Goal: Check status: Check status

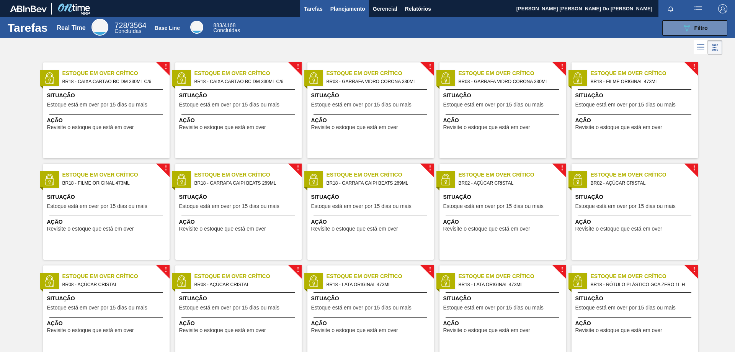
click at [355, 4] on span "Planejamento" at bounding box center [347, 8] width 35 height 9
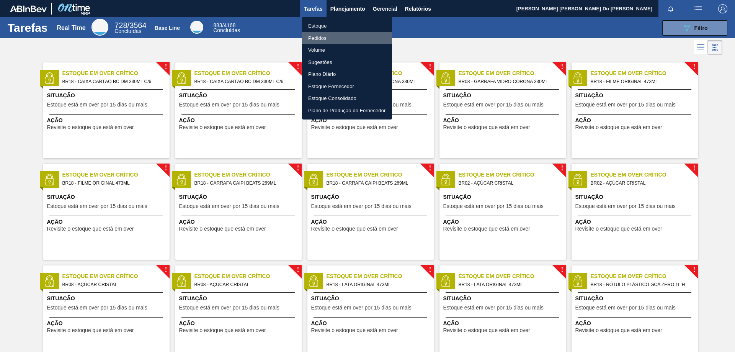
click at [325, 35] on li "Pedidos" at bounding box center [347, 38] width 90 height 12
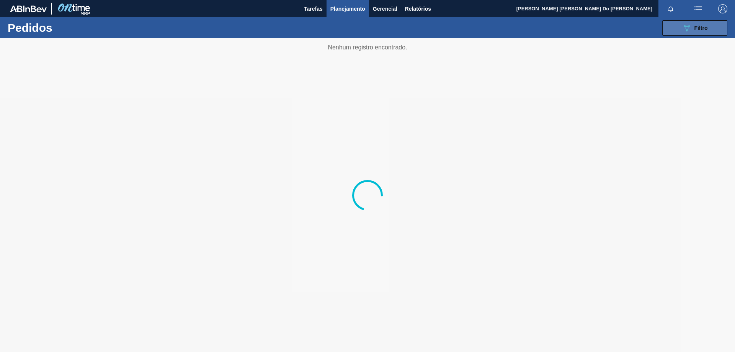
click at [698, 32] on div "089F7B8B-B2A5-4AFE-B5C0-19BA573D28AC Filtro" at bounding box center [695, 27] width 26 height 9
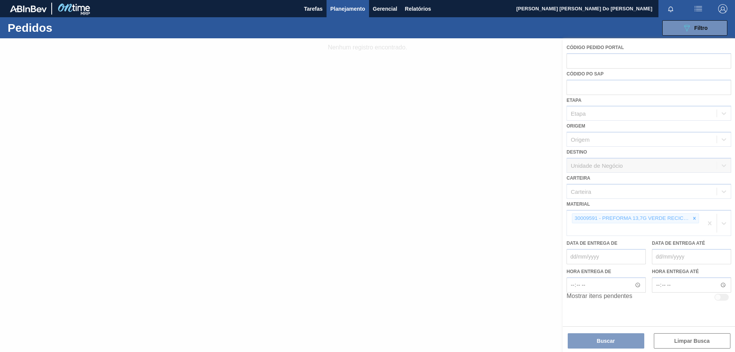
click at [694, 219] on div at bounding box center [367, 194] width 735 height 313
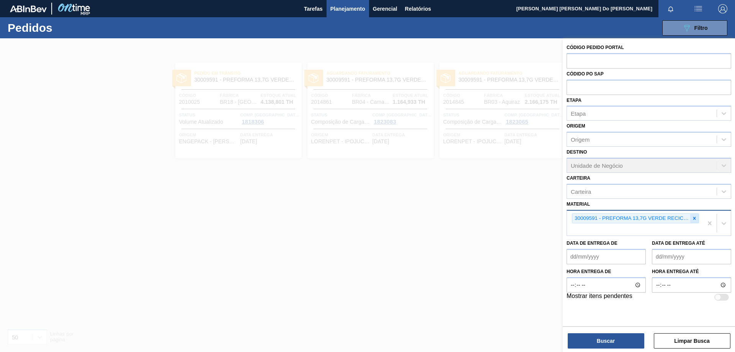
click at [695, 218] on icon at bounding box center [694, 217] width 5 height 5
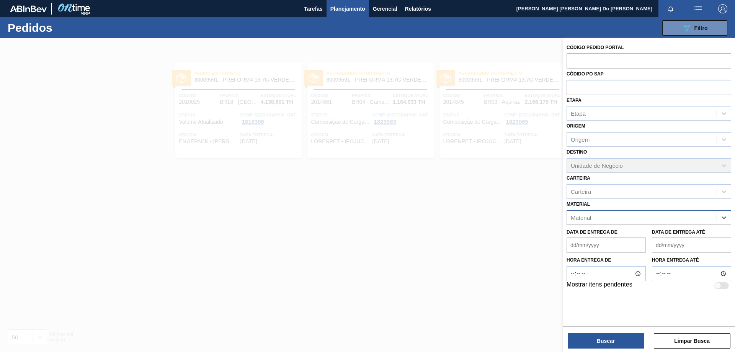
paste input "30009591"
type input "30009591"
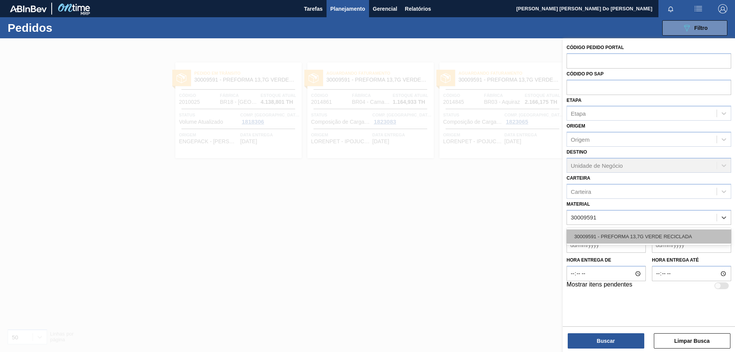
click at [663, 234] on div "30009591 - PREFORMA 13,7G VERDE RECICLADA" at bounding box center [648, 236] width 165 height 14
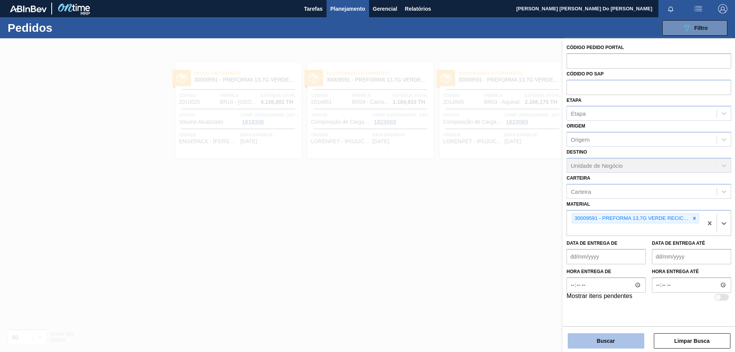
click at [623, 346] on button "Buscar" at bounding box center [606, 340] width 77 height 15
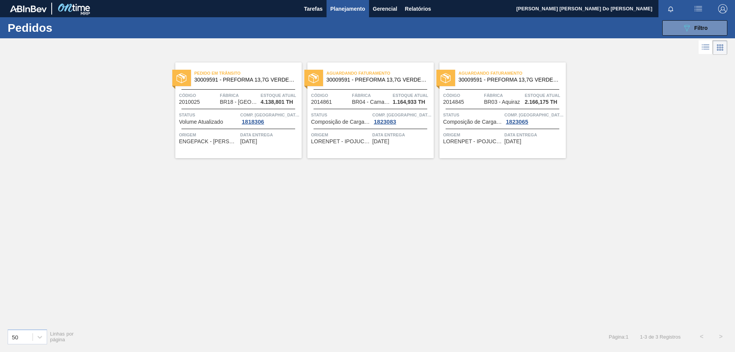
click at [477, 87] on div "Aguardando Faturamento 30009591 - PREFORMA 13,7G VERDE RECICLADA Código 2014845…" at bounding box center [502, 110] width 126 height 96
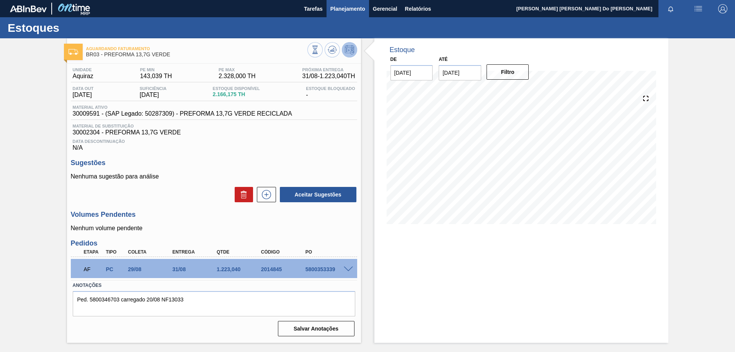
click at [350, 5] on span "Planejamento" at bounding box center [347, 8] width 35 height 9
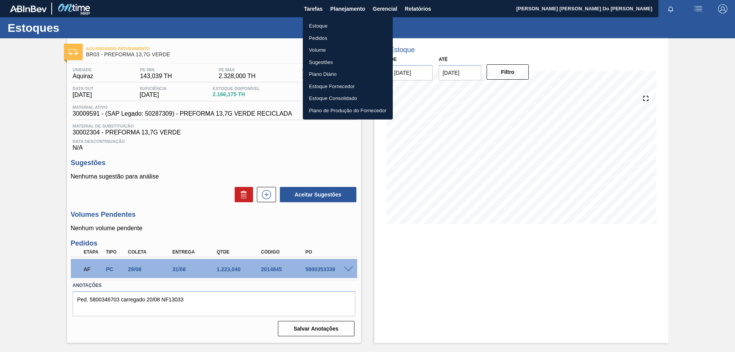
click at [328, 38] on li "Pedidos" at bounding box center [348, 38] width 90 height 12
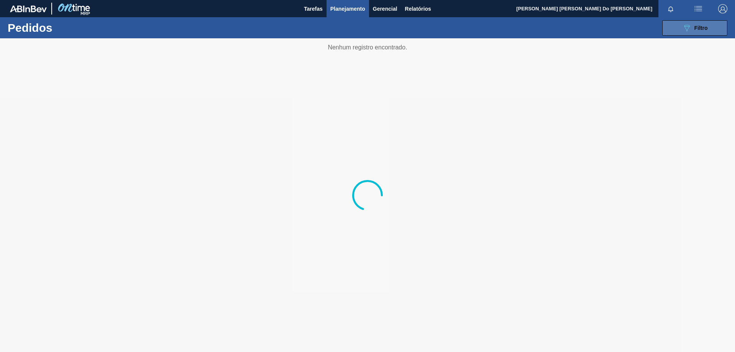
click at [694, 24] on div "089F7B8B-B2A5-4AFE-B5C0-19BA573D28AC Filtro" at bounding box center [695, 27] width 26 height 9
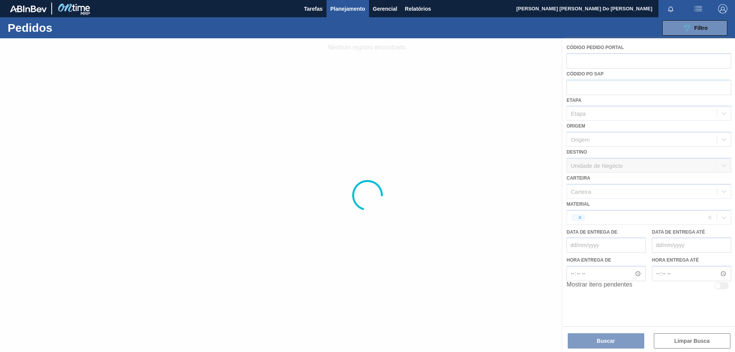
click at [575, 219] on div at bounding box center [367, 194] width 735 height 313
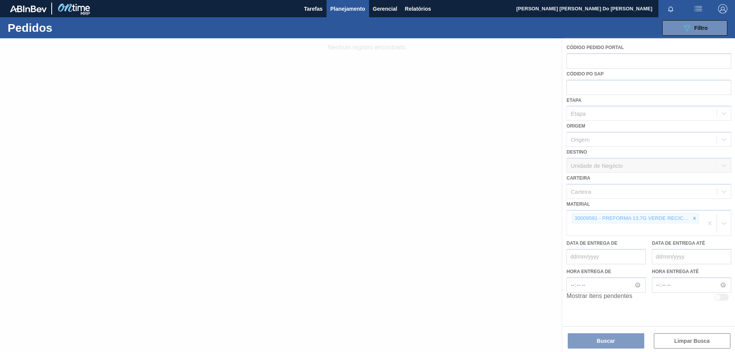
click at [694, 217] on div at bounding box center [367, 194] width 735 height 313
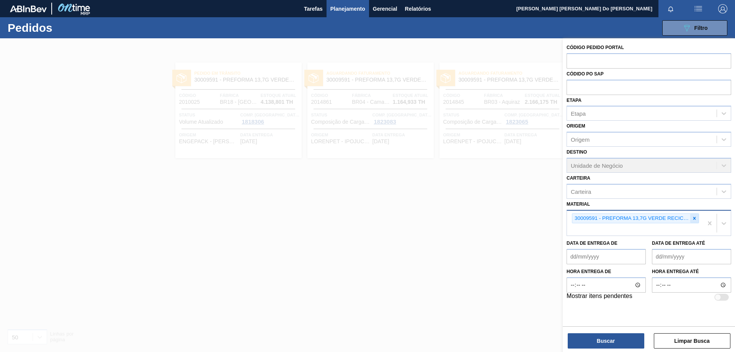
click at [695, 219] on icon at bounding box center [694, 218] width 3 height 3
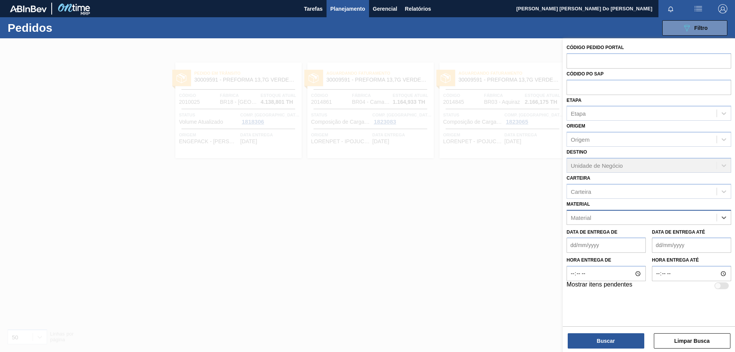
paste input "30003518"
type input "30003518"
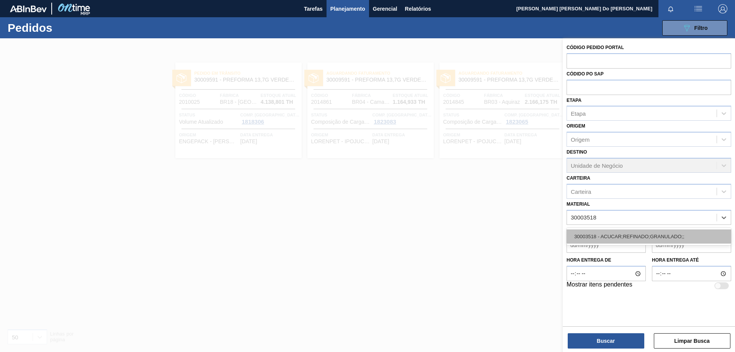
click at [655, 235] on div "30003518 - ACUCAR;REFINADO;GRANULADO;;" at bounding box center [648, 236] width 165 height 14
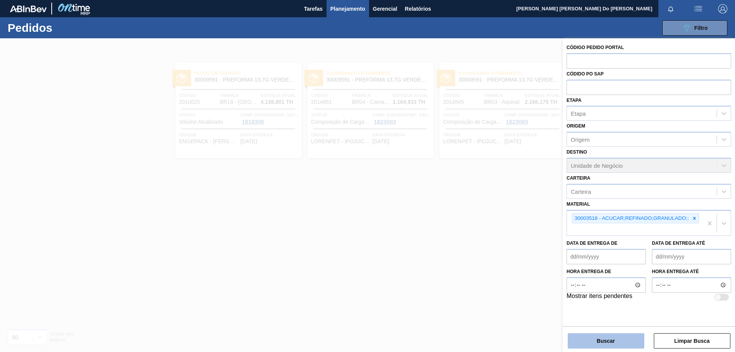
click at [616, 343] on button "Buscar" at bounding box center [606, 340] width 77 height 15
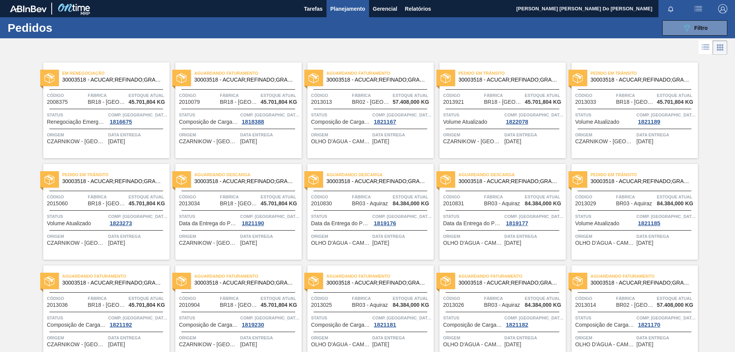
drag, startPoint x: 631, startPoint y: 193, endPoint x: 654, endPoint y: 193, distance: 23.4
click at [631, 193] on div "Pedido [PERSON_NAME] 30003518 - ACUCAR;REFINADO;GRANULADO;; Código 2013029 Fábr…" at bounding box center [634, 212] width 126 height 96
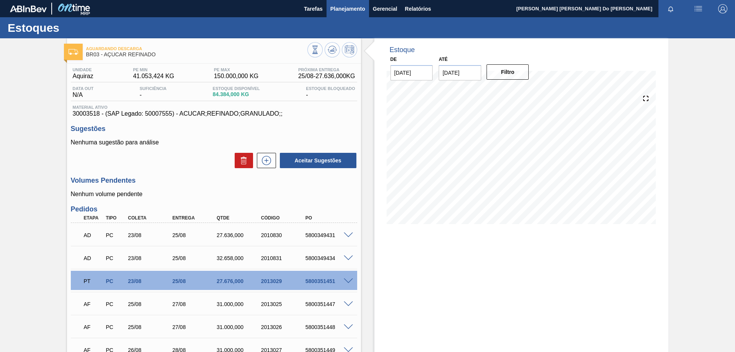
click at [346, 10] on span "Planejamento" at bounding box center [347, 8] width 35 height 9
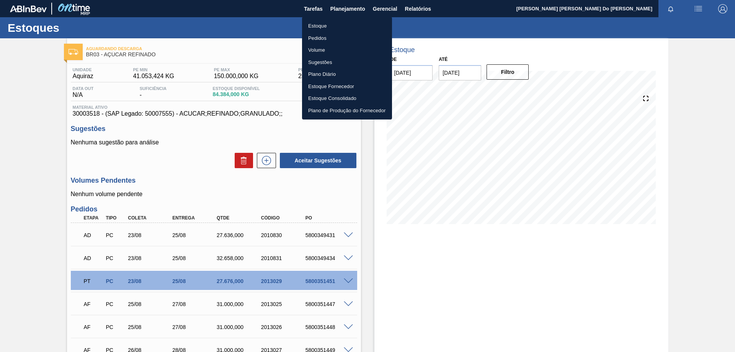
click at [323, 40] on li "Pedidos" at bounding box center [347, 38] width 90 height 12
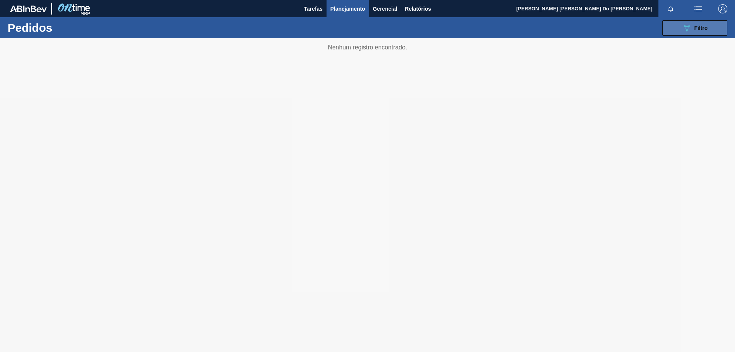
click at [692, 28] on div "089F7B8B-B2A5-4AFE-B5C0-19BA573D28AC Filtro" at bounding box center [695, 27] width 26 height 9
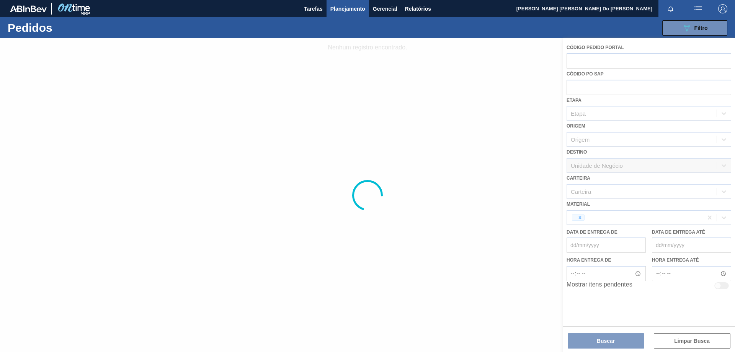
click at [581, 217] on div at bounding box center [367, 194] width 735 height 313
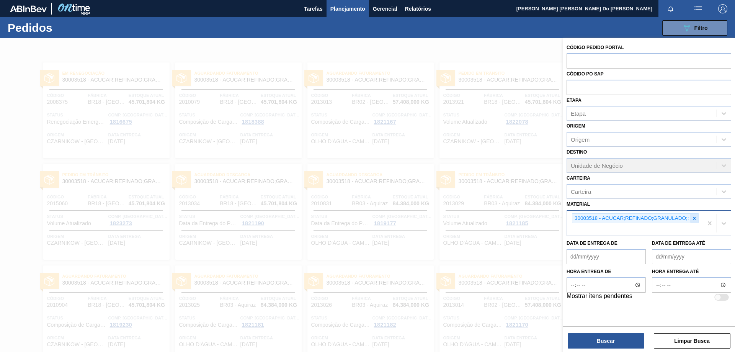
click at [693, 217] on icon at bounding box center [694, 217] width 5 height 5
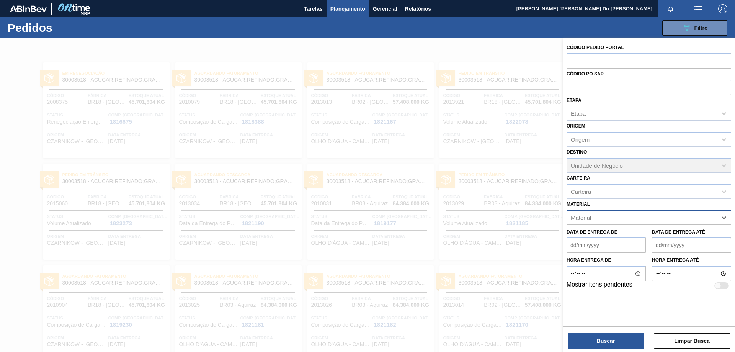
paste input "30030691"
type input "30030691"
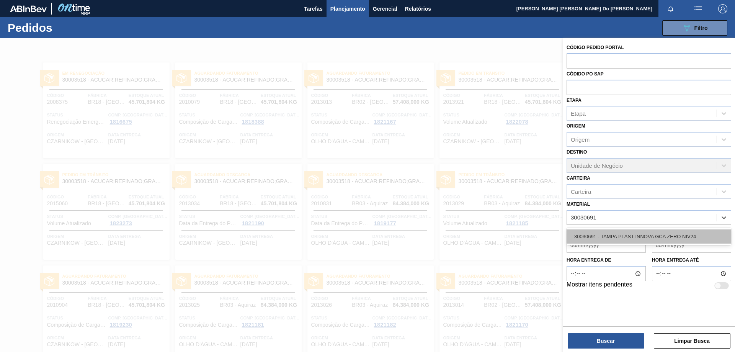
click at [668, 238] on div "30030691 - TAMPA PLAST INNOVA GCA ZERO NIV24" at bounding box center [648, 236] width 165 height 14
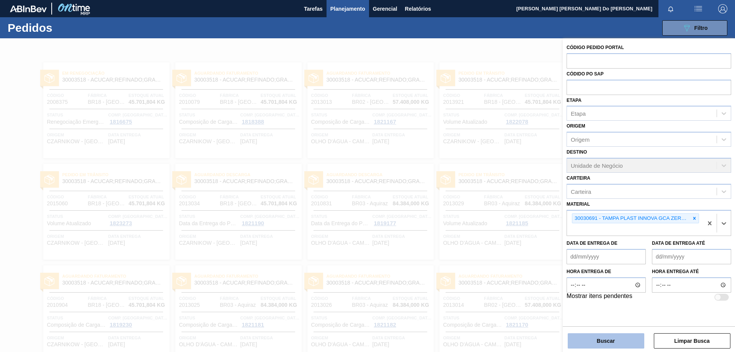
click at [621, 346] on button "Buscar" at bounding box center [606, 340] width 77 height 15
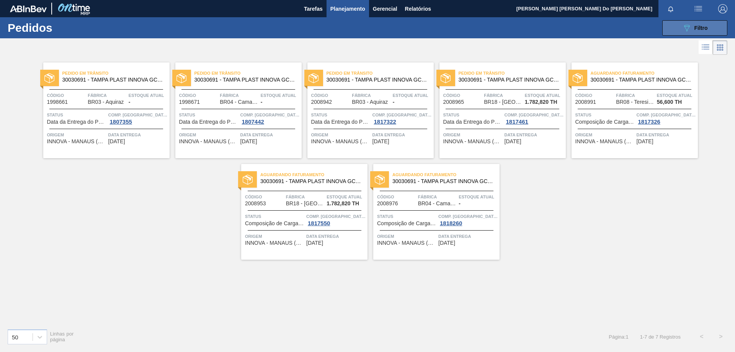
click at [687, 25] on icon at bounding box center [687, 28] width 6 height 7
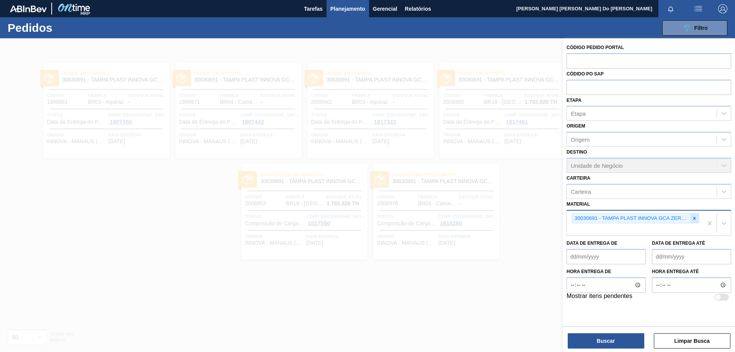
click at [693, 220] on icon at bounding box center [694, 217] width 5 height 5
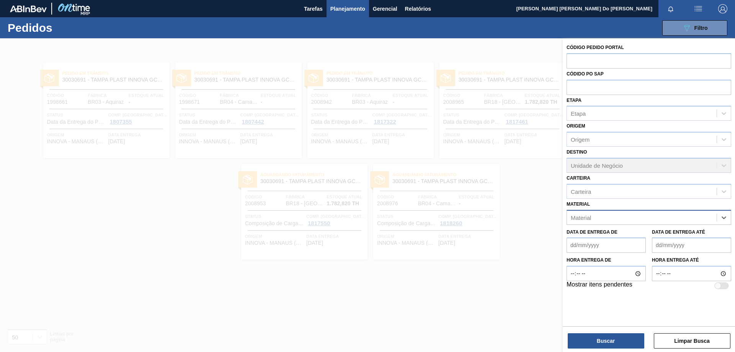
paste input "30002598"
type input "30002598"
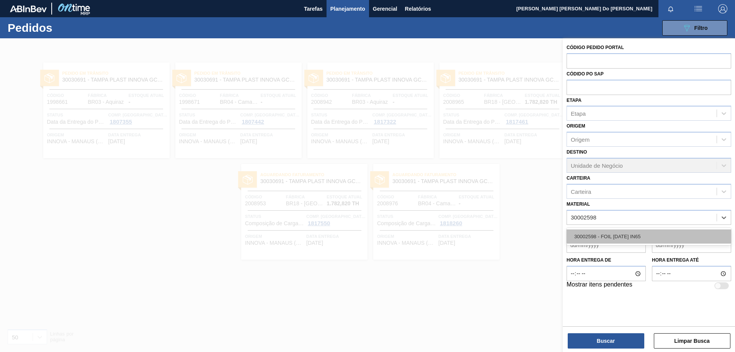
click at [628, 235] on div "30002598 - FOIL [DATE] IN65" at bounding box center [648, 236] width 165 height 14
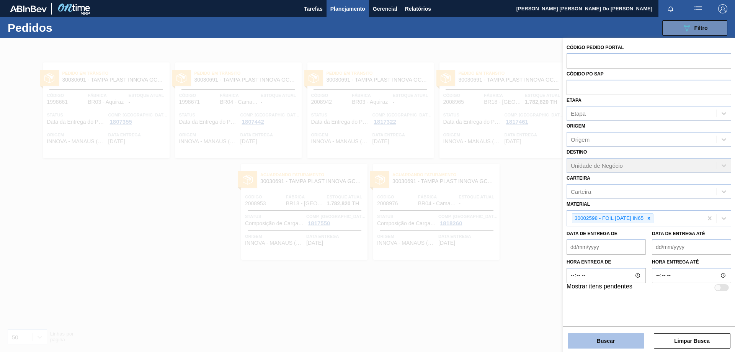
click at [629, 344] on button "Buscar" at bounding box center [606, 340] width 77 height 15
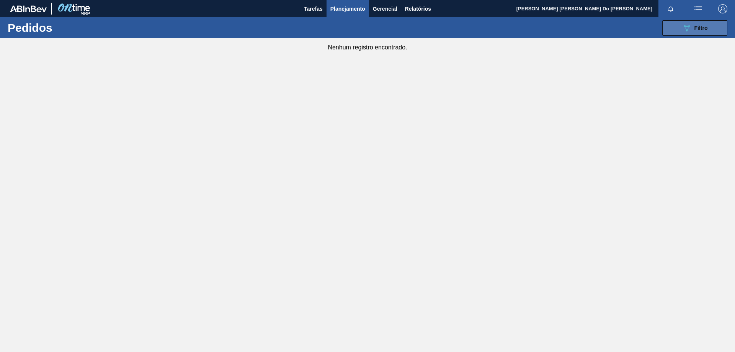
click at [695, 28] on span "Filtro" at bounding box center [700, 28] width 13 height 6
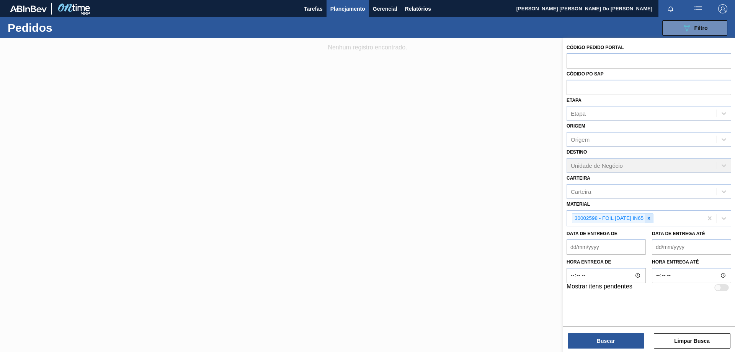
click at [649, 219] on icon at bounding box center [649, 218] width 3 height 3
paste input "30034325"
type input "30034325"
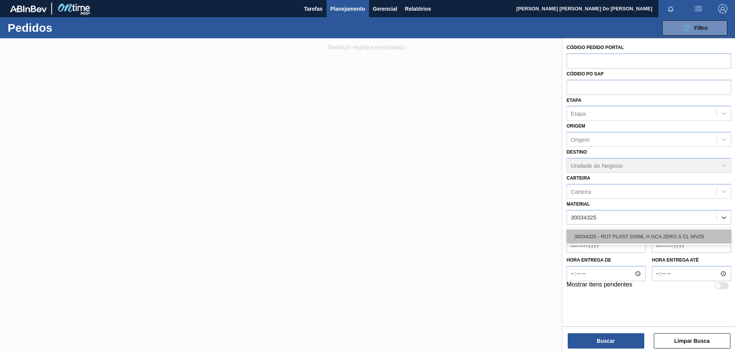
click at [659, 235] on div "30034325 - ROT PLAST 200ML H GCA ZERO S CL NIV25" at bounding box center [648, 236] width 165 height 14
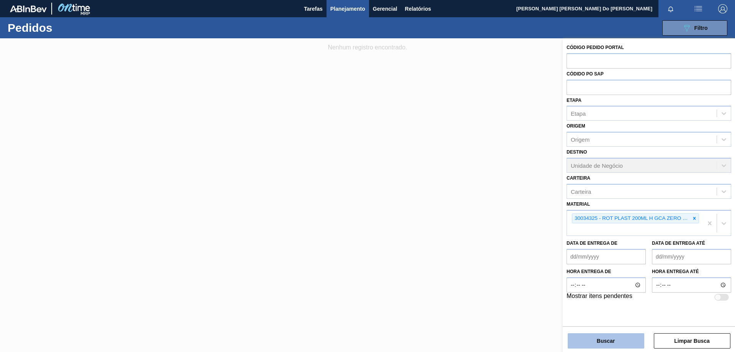
click at [628, 339] on button "Buscar" at bounding box center [606, 340] width 77 height 15
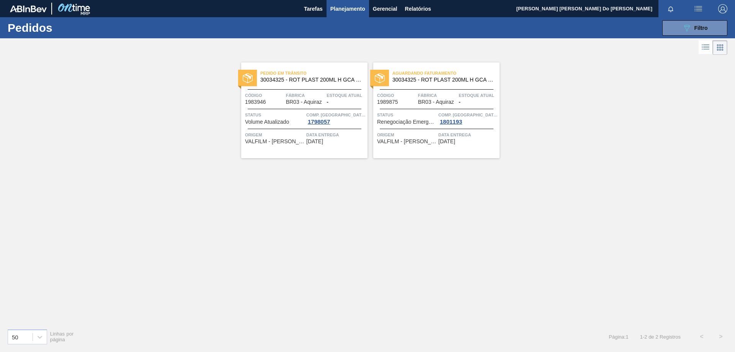
click at [313, 77] on span "Pedido em Trânsito" at bounding box center [313, 73] width 107 height 8
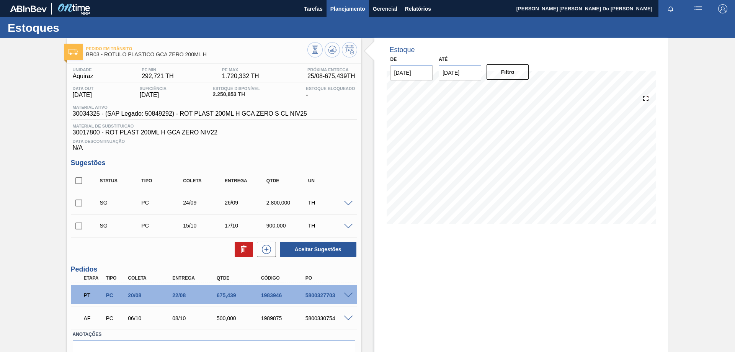
click at [342, 9] on span "Planejamento" at bounding box center [347, 8] width 35 height 9
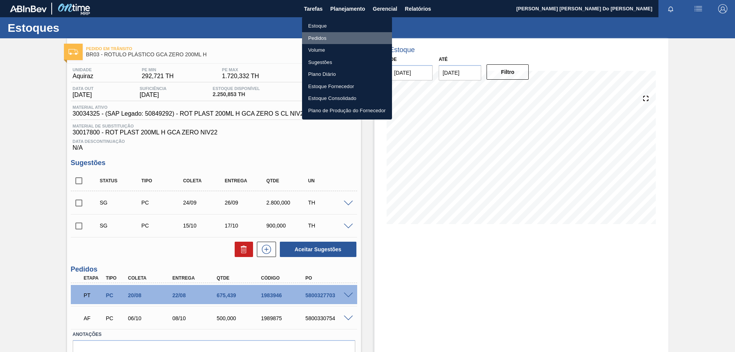
click at [327, 33] on li "Pedidos" at bounding box center [347, 38] width 90 height 12
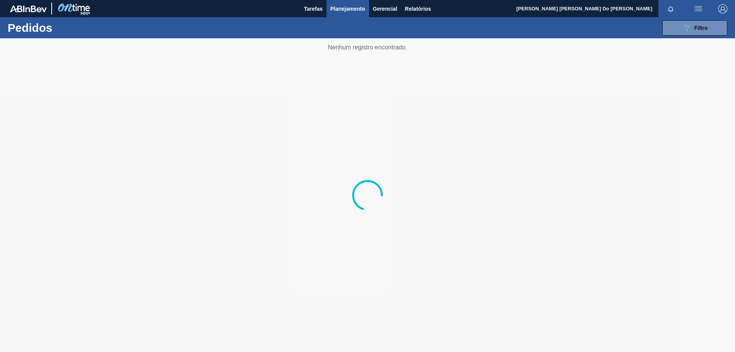
click at [355, 5] on span "Planejamento" at bounding box center [347, 8] width 35 height 9
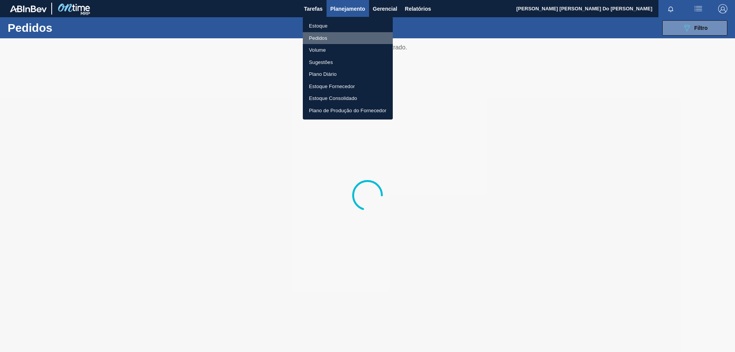
click at [323, 39] on li "Pedidos" at bounding box center [348, 38] width 90 height 12
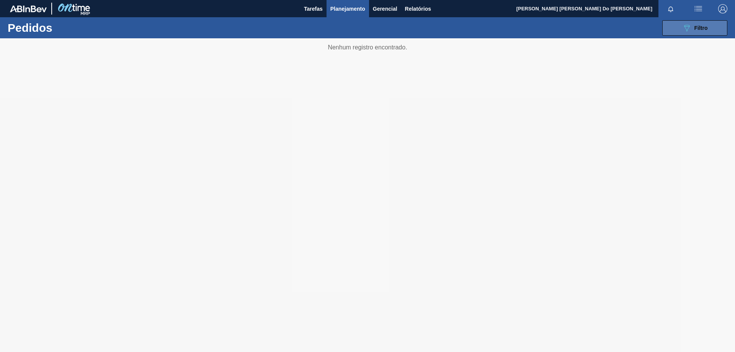
click at [691, 28] on div "089F7B8B-B2A5-4AFE-B5C0-19BA573D28AC Filtro" at bounding box center [695, 27] width 26 height 9
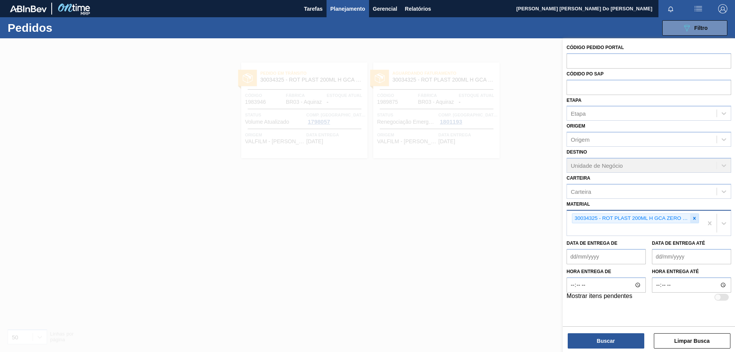
click at [692, 220] on icon at bounding box center [694, 217] width 5 height 5
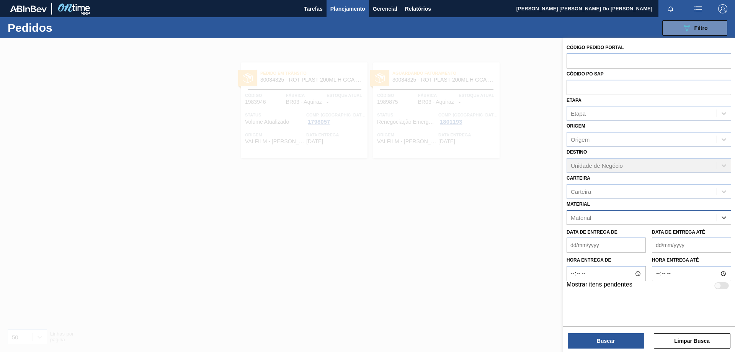
paste input "20005476"
type input "20005476"
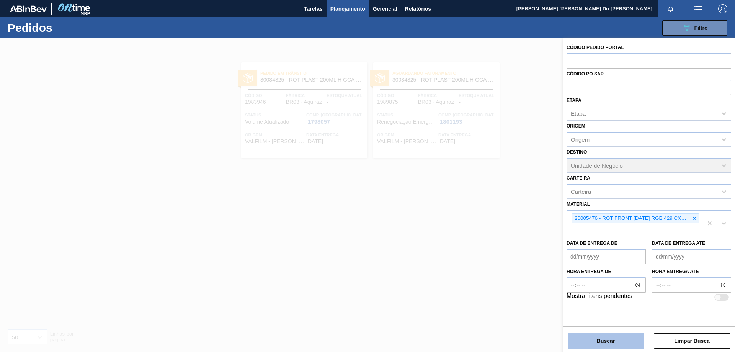
click at [614, 339] on button "Buscar" at bounding box center [606, 340] width 77 height 15
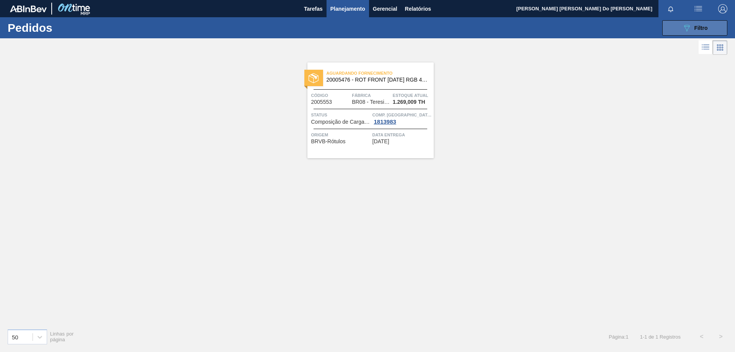
click at [690, 28] on icon "089F7B8B-B2A5-4AFE-B5C0-19BA573D28AC" at bounding box center [686, 27] width 9 height 9
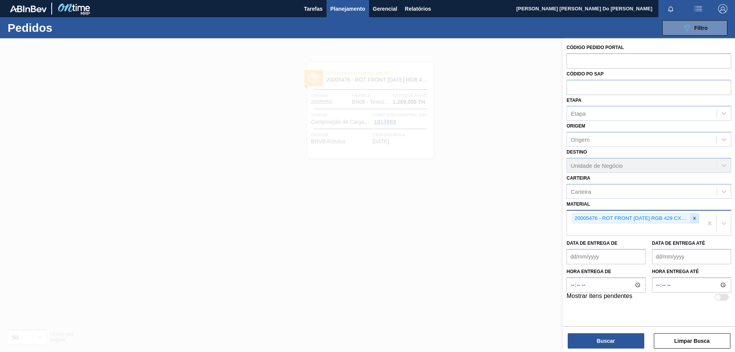
click at [695, 218] on icon at bounding box center [694, 217] width 5 height 5
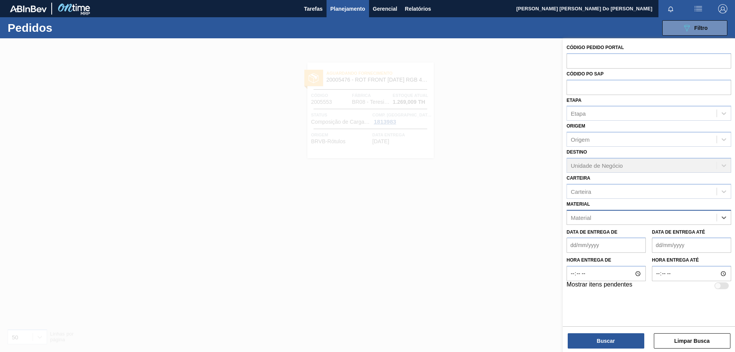
paste input "30003082"
type input "30003082"
click at [646, 241] on div "30003082 - PREFORMA 48G VERDE RECICLADA" at bounding box center [648, 236] width 165 height 14
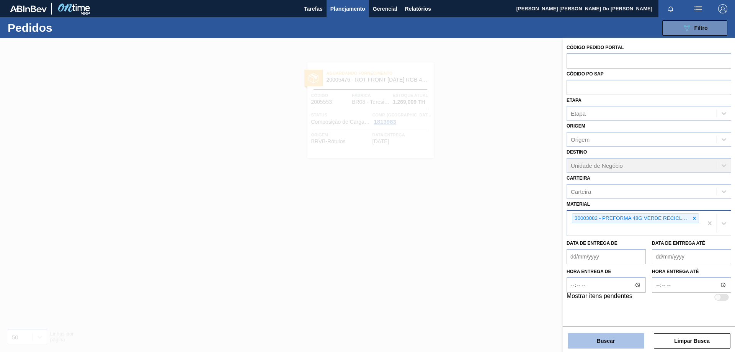
click at [626, 339] on button "Buscar" at bounding box center [606, 340] width 77 height 15
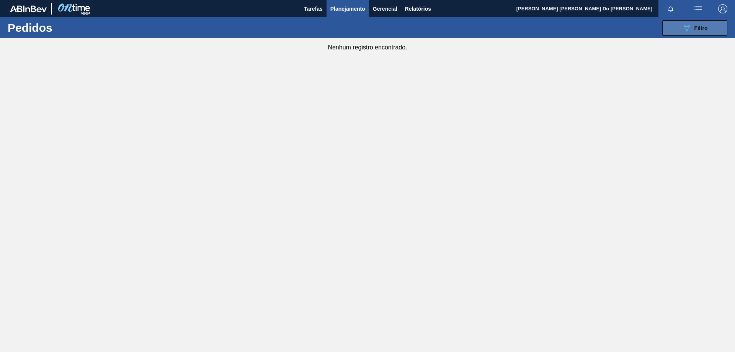
click at [697, 20] on button "089F7B8B-B2A5-4AFE-B5C0-19BA573D28AC Filtro" at bounding box center [694, 27] width 65 height 15
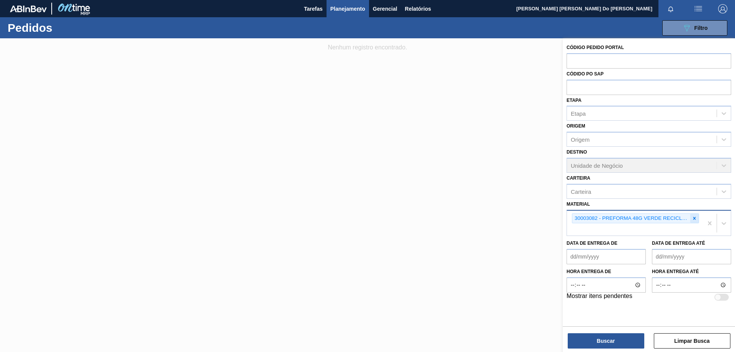
click at [693, 217] on icon at bounding box center [694, 218] width 3 height 3
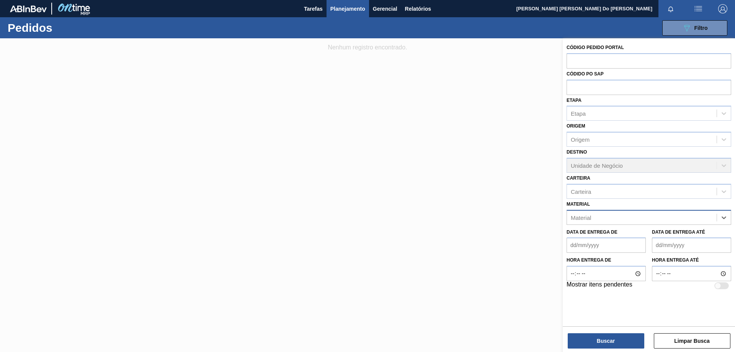
paste input "30004672"
type input "30004672"
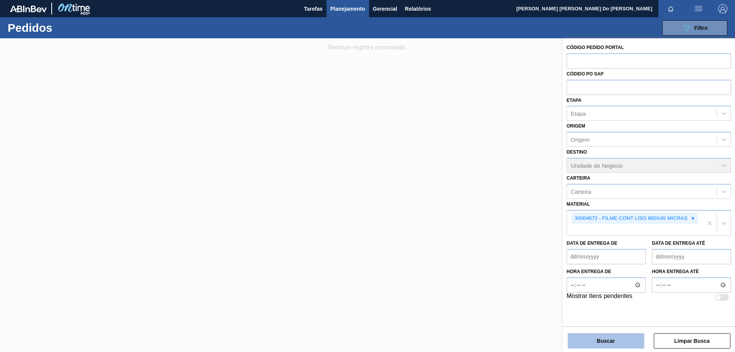
click at [612, 335] on button "Buscar" at bounding box center [606, 340] width 77 height 15
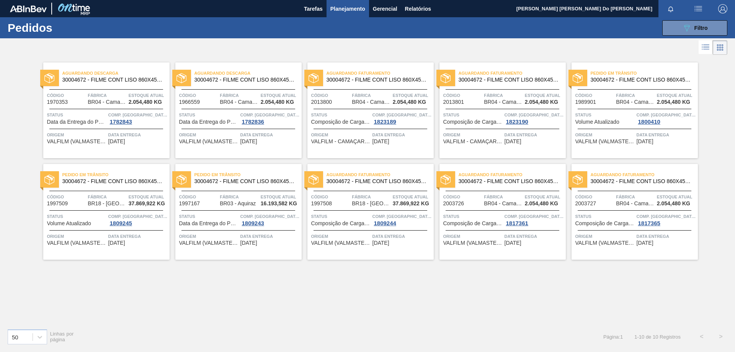
click at [223, 194] on span "Fábrica" at bounding box center [239, 197] width 39 height 8
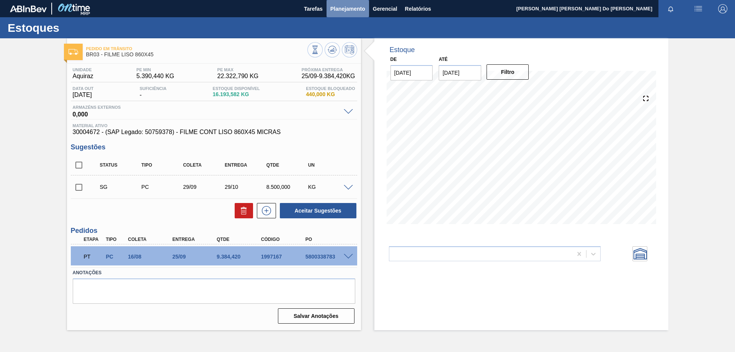
click at [337, 10] on span "Planejamento" at bounding box center [347, 8] width 35 height 9
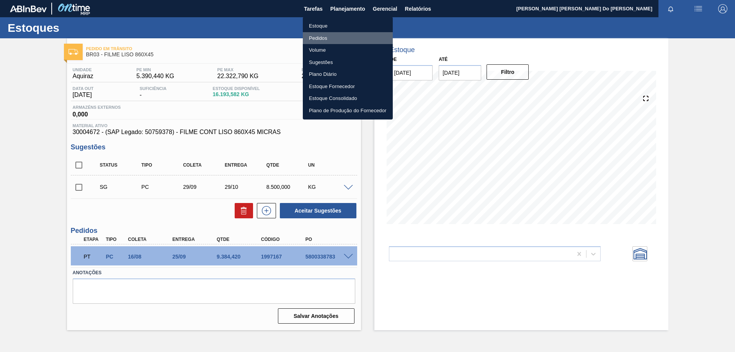
click at [336, 37] on li "Pedidos" at bounding box center [348, 38] width 90 height 12
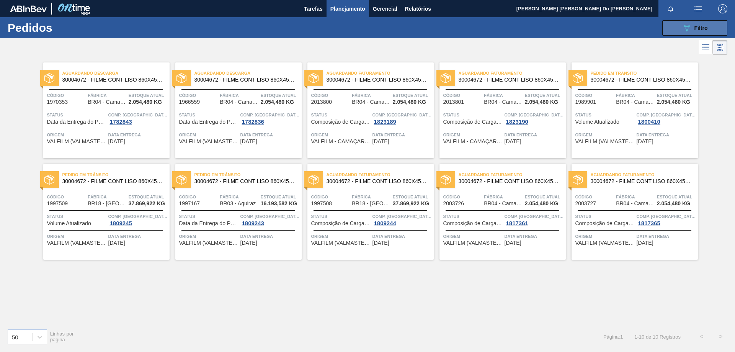
click at [700, 30] on span "Filtro" at bounding box center [700, 28] width 13 height 6
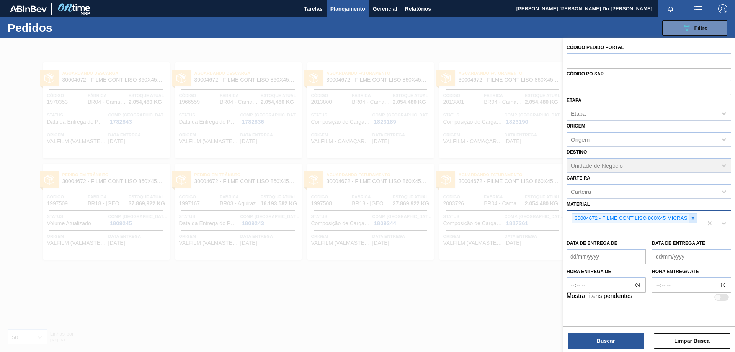
click at [694, 217] on icon at bounding box center [692, 217] width 5 height 5
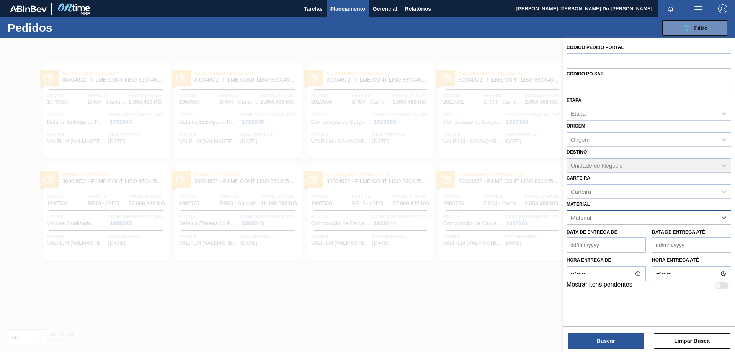
paste input "30002771"
type input "30002771"
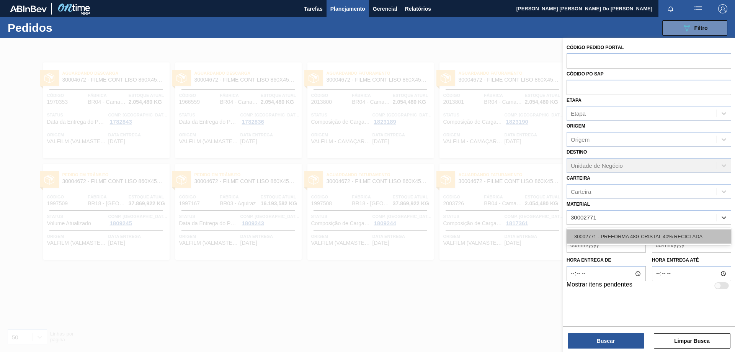
click at [640, 235] on div "30002771 - PREFORMA 48G CRISTAL 40% RECICLADA" at bounding box center [648, 236] width 165 height 14
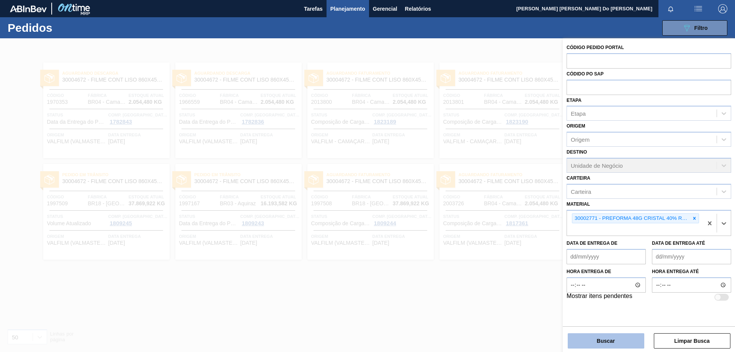
click at [628, 344] on button "Buscar" at bounding box center [606, 340] width 77 height 15
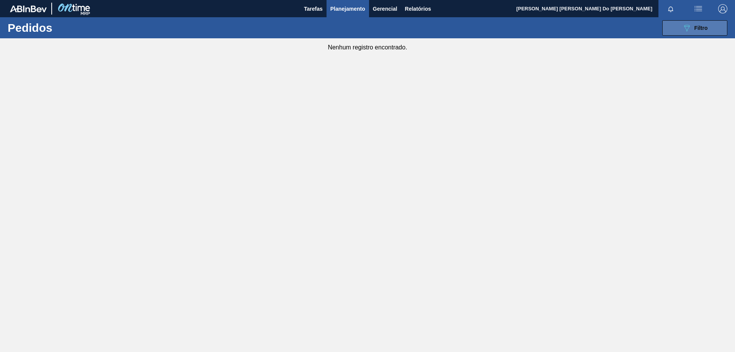
click at [710, 29] on button "089F7B8B-B2A5-4AFE-B5C0-19BA573D28AC Filtro" at bounding box center [694, 27] width 65 height 15
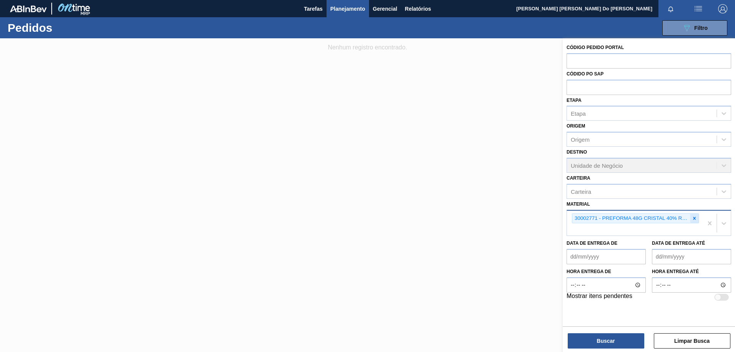
click at [695, 219] on icon at bounding box center [694, 217] width 5 height 5
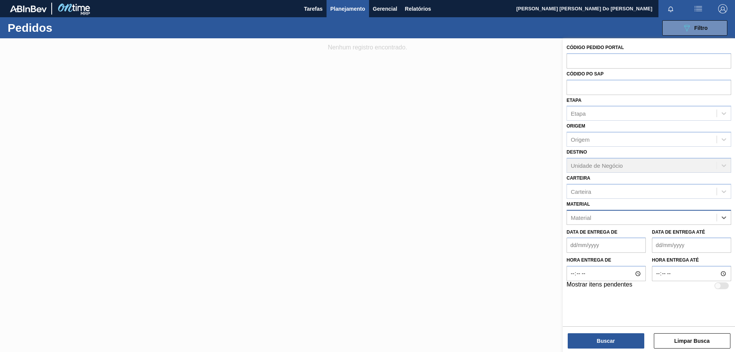
paste input "30003175"
type input "30003175"
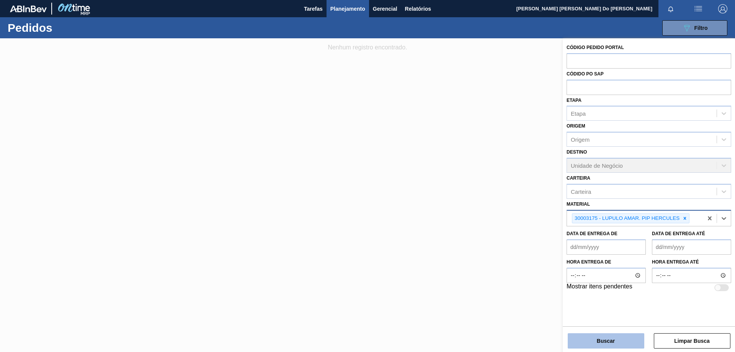
click at [620, 345] on button "Buscar" at bounding box center [606, 340] width 77 height 15
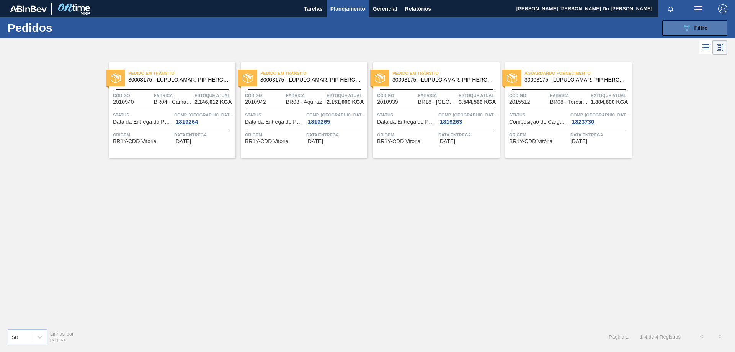
click at [714, 27] on button "089F7B8B-B2A5-4AFE-B5C0-19BA573D28AC Filtro" at bounding box center [694, 27] width 65 height 15
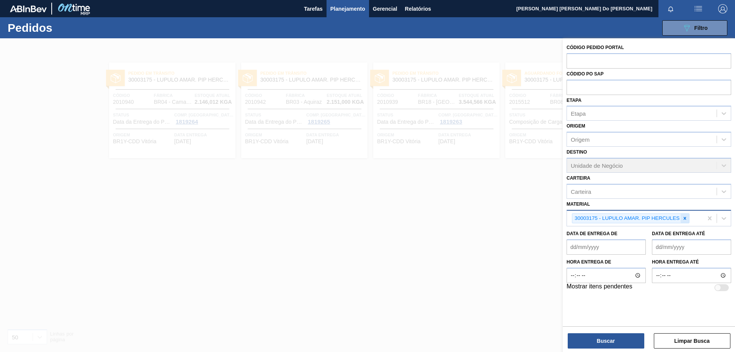
click at [687, 219] on icon at bounding box center [684, 217] width 5 height 5
paste input "41119"
type input "41119"
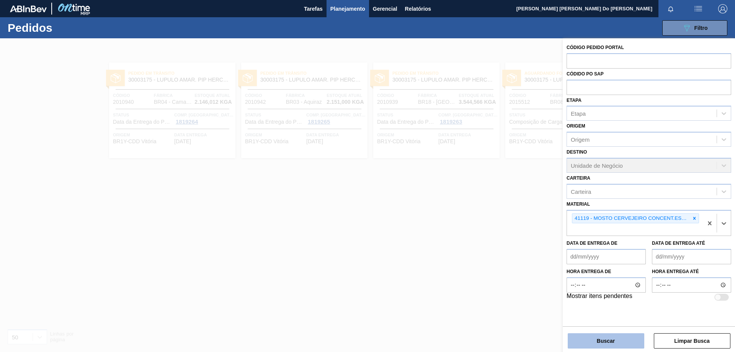
drag, startPoint x: 628, startPoint y: 339, endPoint x: 630, endPoint y: 344, distance: 5.7
click at [630, 342] on button "Buscar" at bounding box center [606, 340] width 77 height 15
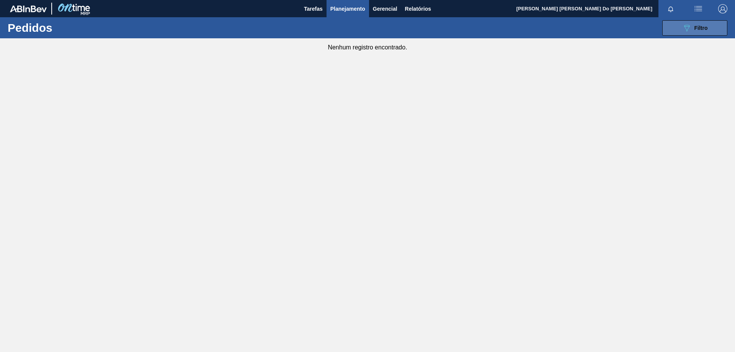
click at [699, 27] on span "Filtro" at bounding box center [700, 28] width 13 height 6
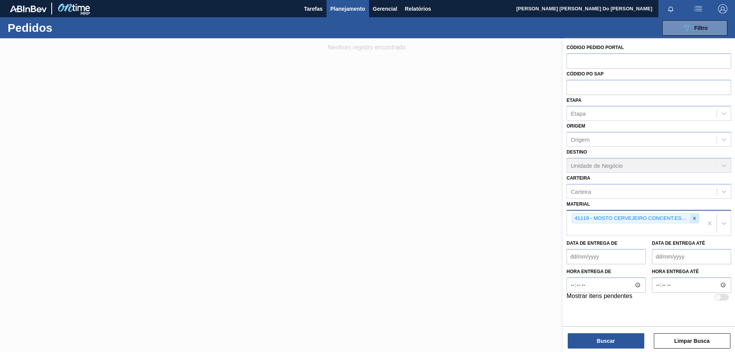
click at [693, 219] on icon at bounding box center [694, 218] width 3 height 3
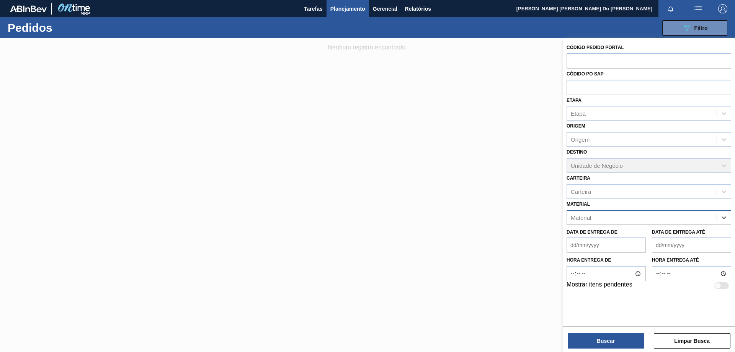
paste input "20005476"
type input "20005476"
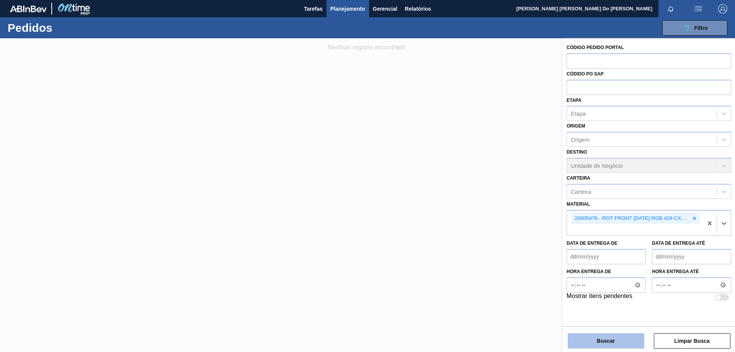
click at [621, 344] on button "Buscar" at bounding box center [606, 340] width 77 height 15
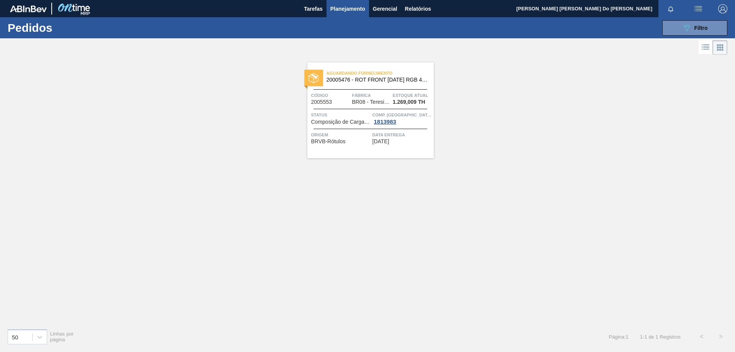
click at [379, 82] on span "20005476 - ROT FRONT [DATE] RGB 429 CX60MIL" at bounding box center [376, 80] width 101 height 6
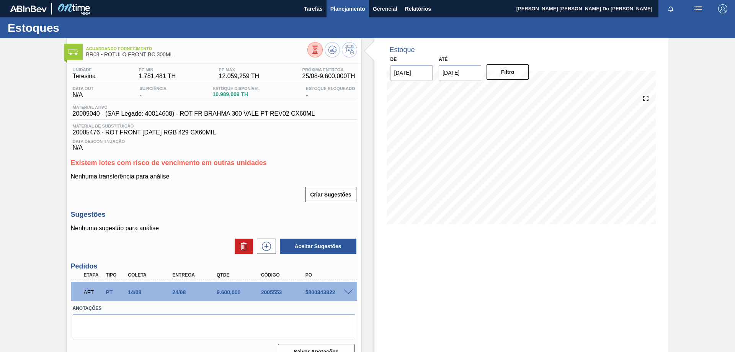
click at [359, 4] on span "Planejamento" at bounding box center [347, 8] width 35 height 9
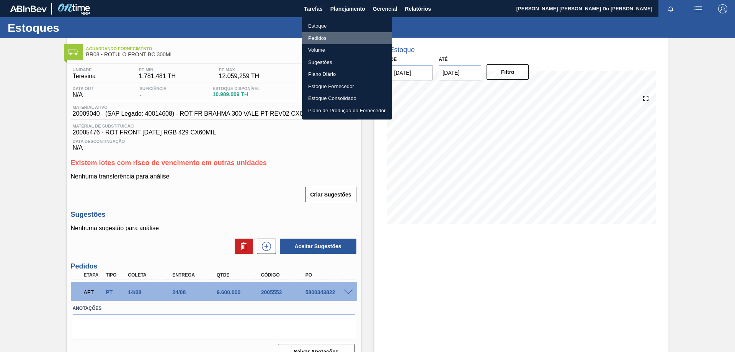
click at [326, 35] on li "Pedidos" at bounding box center [347, 38] width 90 height 12
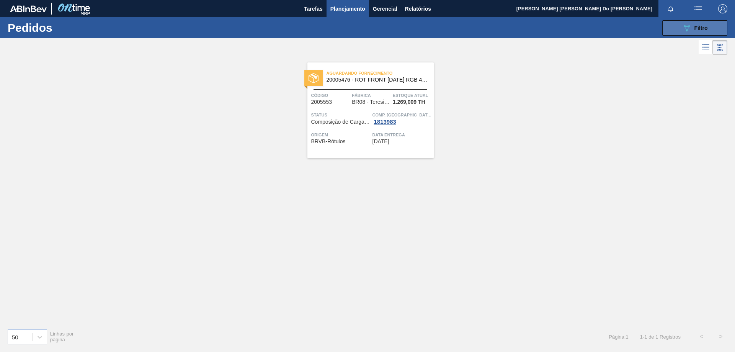
click at [715, 31] on button "089F7B8B-B2A5-4AFE-B5C0-19BA573D28AC Filtro" at bounding box center [694, 27] width 65 height 15
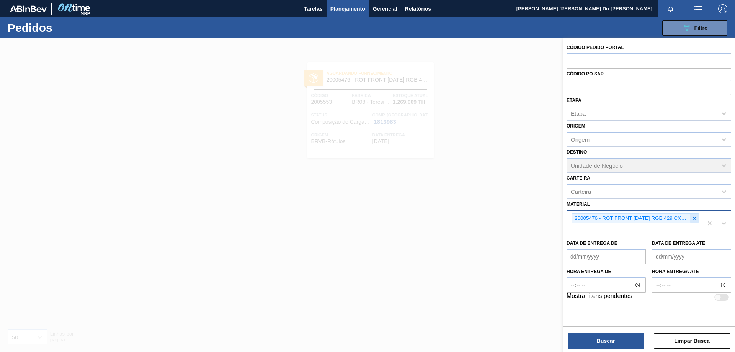
click at [696, 219] on icon at bounding box center [694, 217] width 5 height 5
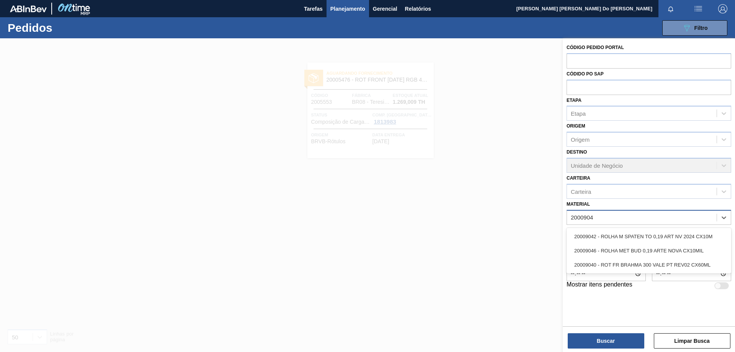
type input "20009040"
click at [703, 235] on div "20009040 - ROT FR BRAHMA 300 VALE PT REV02 CX60ML" at bounding box center [648, 236] width 165 height 14
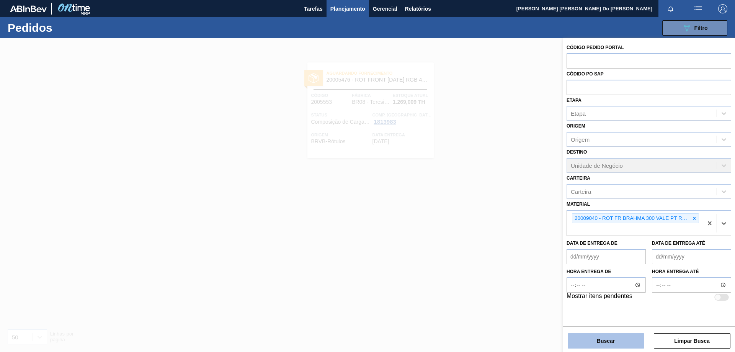
click at [609, 344] on button "Buscar" at bounding box center [606, 340] width 77 height 15
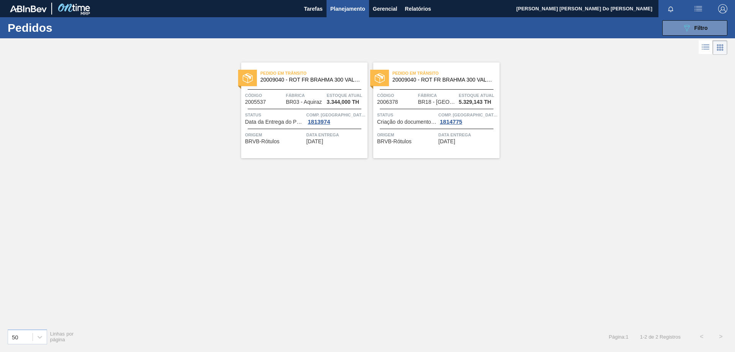
click at [320, 80] on span "20009040 - ROT FR BRAHMA 300 VALE PT REV02 CX60ML" at bounding box center [310, 80] width 101 height 6
